Goal: Task Accomplishment & Management: Complete application form

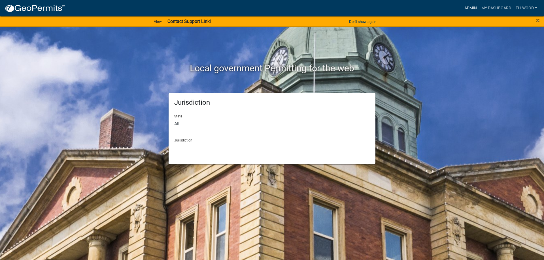
click at [474, 6] on link "Admin" at bounding box center [470, 8] width 17 height 11
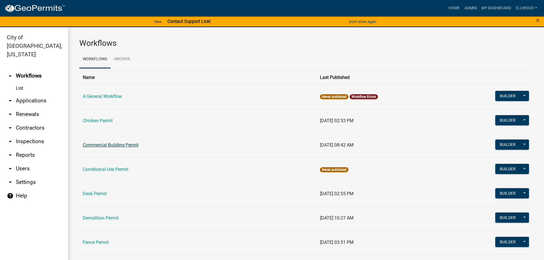
click at [125, 146] on link "Commercial Building Permit" at bounding box center [111, 145] width 56 height 5
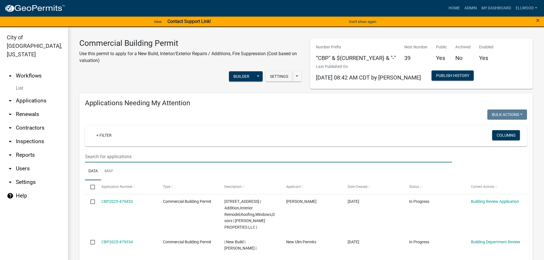
click at [107, 158] on input "text" at bounding box center [268, 157] width 367 height 12
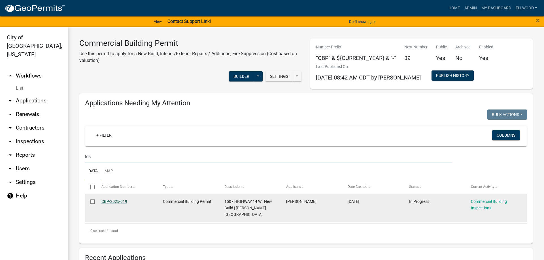
type input "les"
click at [120, 203] on link "CBP-2025-019" at bounding box center [114, 202] width 26 height 5
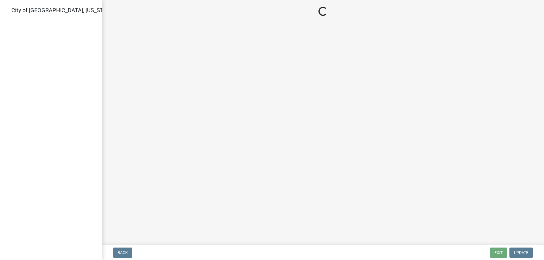
select select "805d55ac-e238-4e04-8f8e-acc067f36c3e"
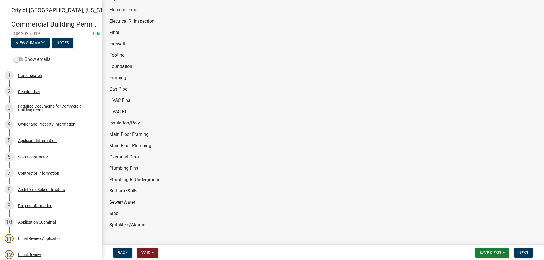
scroll to position [194, 0]
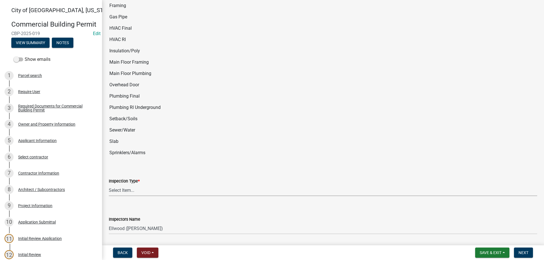
click at [109, 185] on select "Select Item... All Inspections Required 200 # 2Hr Hydro Test Meters (all) Attic…" at bounding box center [323, 191] width 428 height 12
click option "HVAC RI" at bounding box center [0, 0] width 0 height 0
select select "ef9db68e-2b91-4b1f-926e-dd53f129632f"
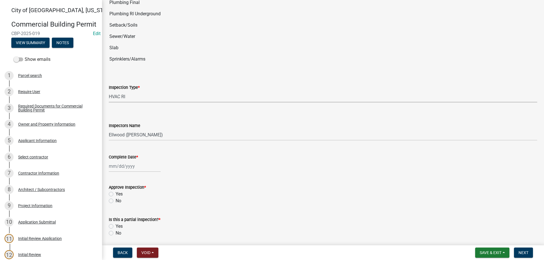
scroll to position [291, 0]
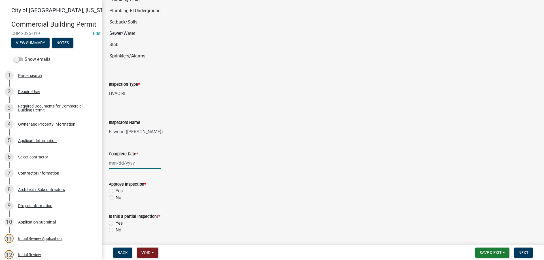
select select "9"
select select "2025"
click at [126, 163] on input "Complete Date *" at bounding box center [135, 164] width 52 height 12
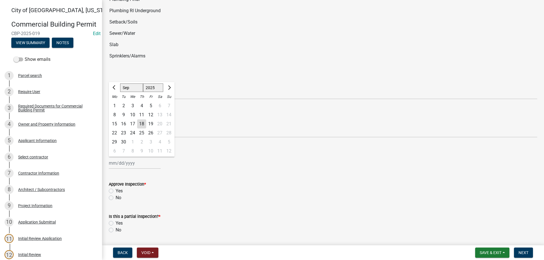
click at [141, 124] on div "18" at bounding box center [141, 124] width 9 height 9
type input "[DATE]"
click at [116, 190] on label "Yes" at bounding box center [119, 191] width 7 height 7
click at [116, 190] on input "Yes" at bounding box center [118, 190] width 4 height 4
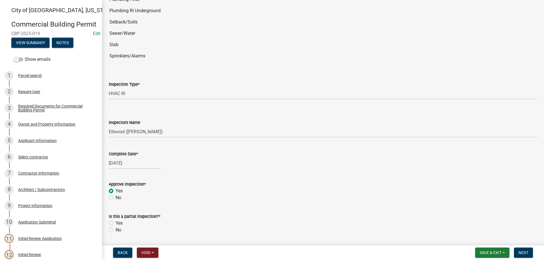
radio input "true"
click at [116, 230] on label "No" at bounding box center [119, 230] width 6 height 7
click at [116, 230] on input "No" at bounding box center [118, 229] width 4 height 4
radio input "true"
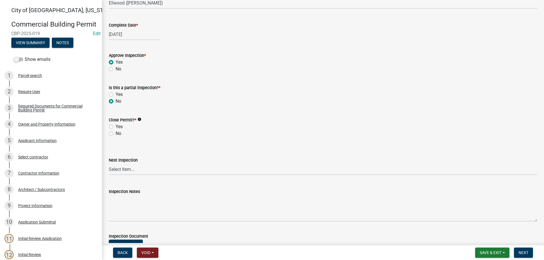
scroll to position [420, 0]
click at [116, 133] on label "No" at bounding box center [119, 133] width 6 height 7
click at [116, 133] on input "No" at bounding box center [118, 132] width 4 height 4
radio input "true"
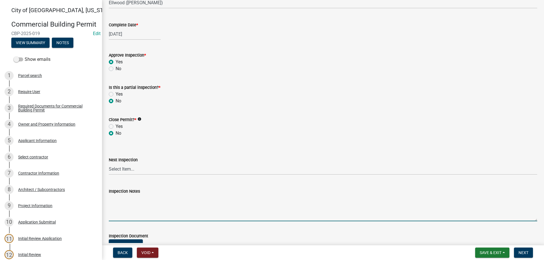
click at [120, 213] on textarea "Inspection Notes" at bounding box center [323, 208] width 428 height 27
type textarea "Above inspection insulation."
click at [525, 253] on span "Next" at bounding box center [524, 253] width 10 height 5
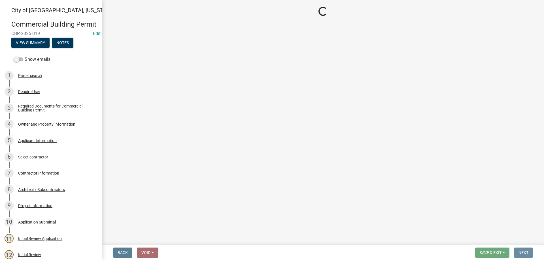
scroll to position [0, 0]
select select "805d55ac-e238-4e04-8f8e-acc067f36c3e"
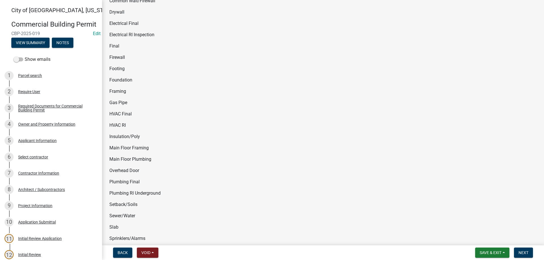
scroll to position [162, 0]
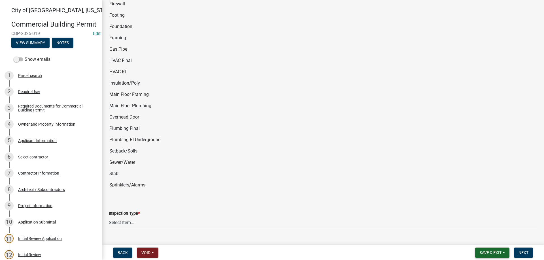
click at [500, 251] on button "Save & Exit" at bounding box center [492, 253] width 34 height 10
click at [485, 239] on button "Save & Exit" at bounding box center [486, 239] width 45 height 14
